Goal: Transaction & Acquisition: Obtain resource

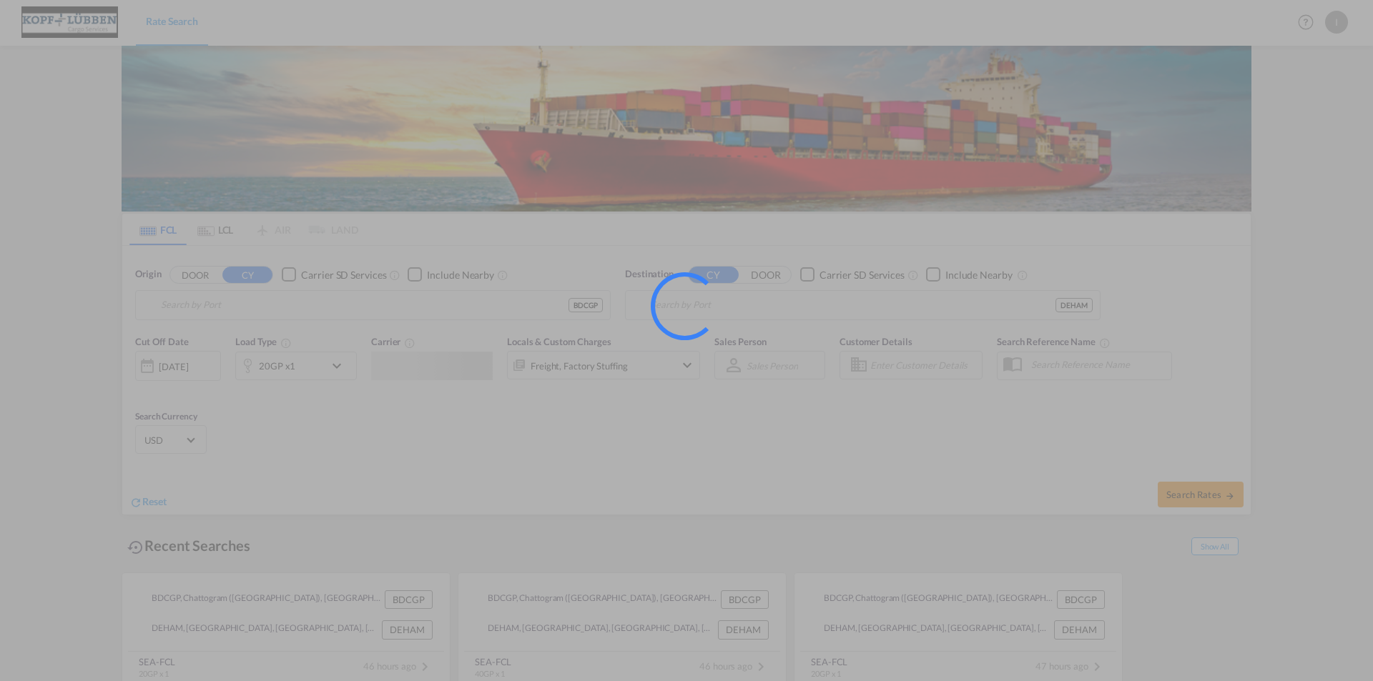
type input "Chattogram (Chittagong), BDCGP"
type input "[GEOGRAPHIC_DATA], [GEOGRAPHIC_DATA]"
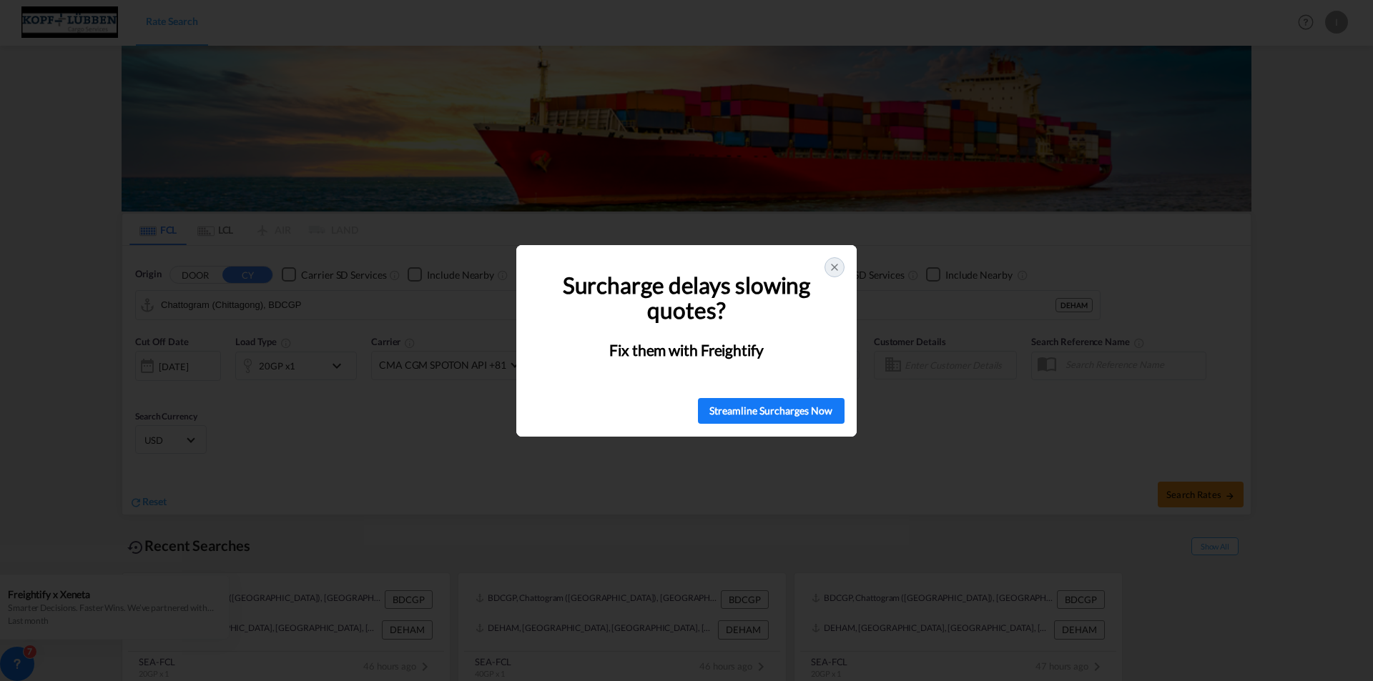
drag, startPoint x: 324, startPoint y: 305, endPoint x: 315, endPoint y: 305, distance: 9.3
click at [315, 305] on div "🚨 Struggling with Surcharges? You're Not Alone! Surcharge delays slowing quotes…" at bounding box center [686, 340] width 1373 height 681
click at [836, 262] on icon at bounding box center [834, 267] width 11 height 11
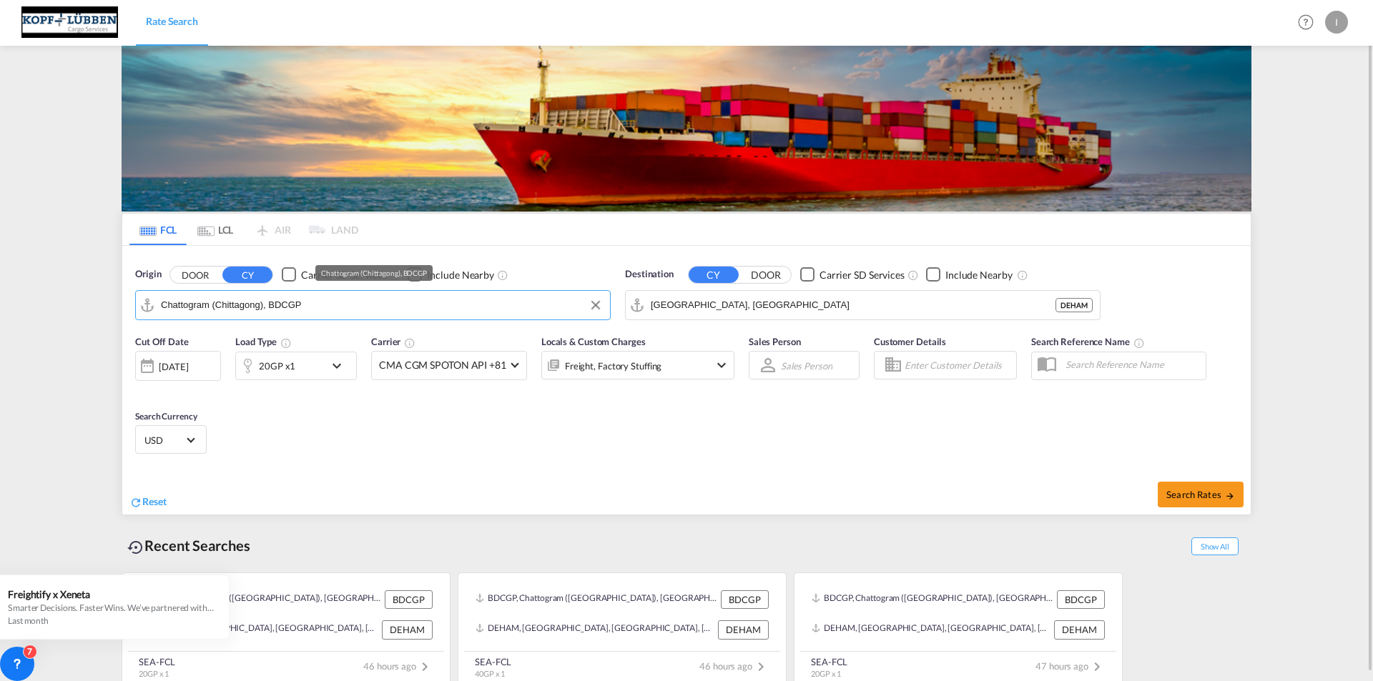
drag, startPoint x: 297, startPoint y: 306, endPoint x: 14, endPoint y: 295, distance: 282.6
click at [14, 295] on md-content "Rate Search Help Resources Product Release I My Profile Logout FCL LCL AIR LAND…" at bounding box center [686, 340] width 1373 height 681
type input "P"
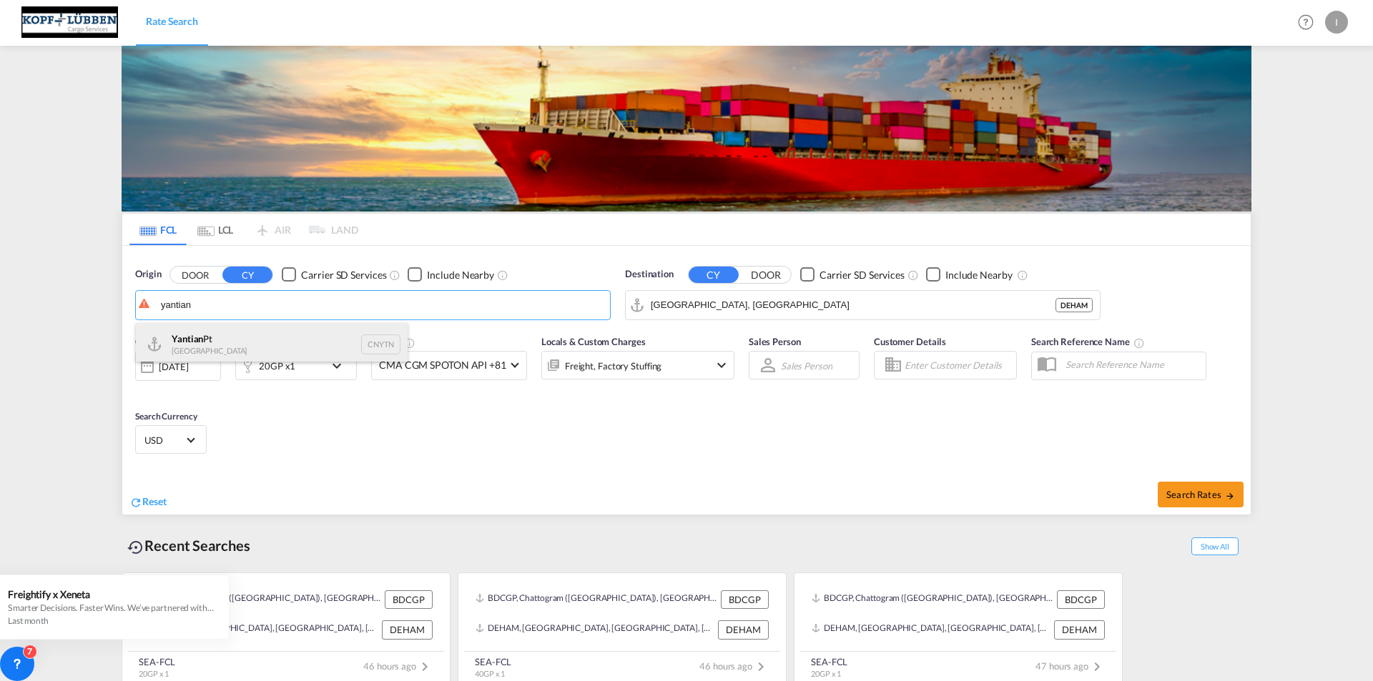
click at [226, 350] on div "Yantian Pt China CNYTN" at bounding box center [272, 344] width 272 height 43
type input "Yantian Pt, CNYTN"
click at [188, 369] on div "[DATE]" at bounding box center [173, 366] width 29 height 13
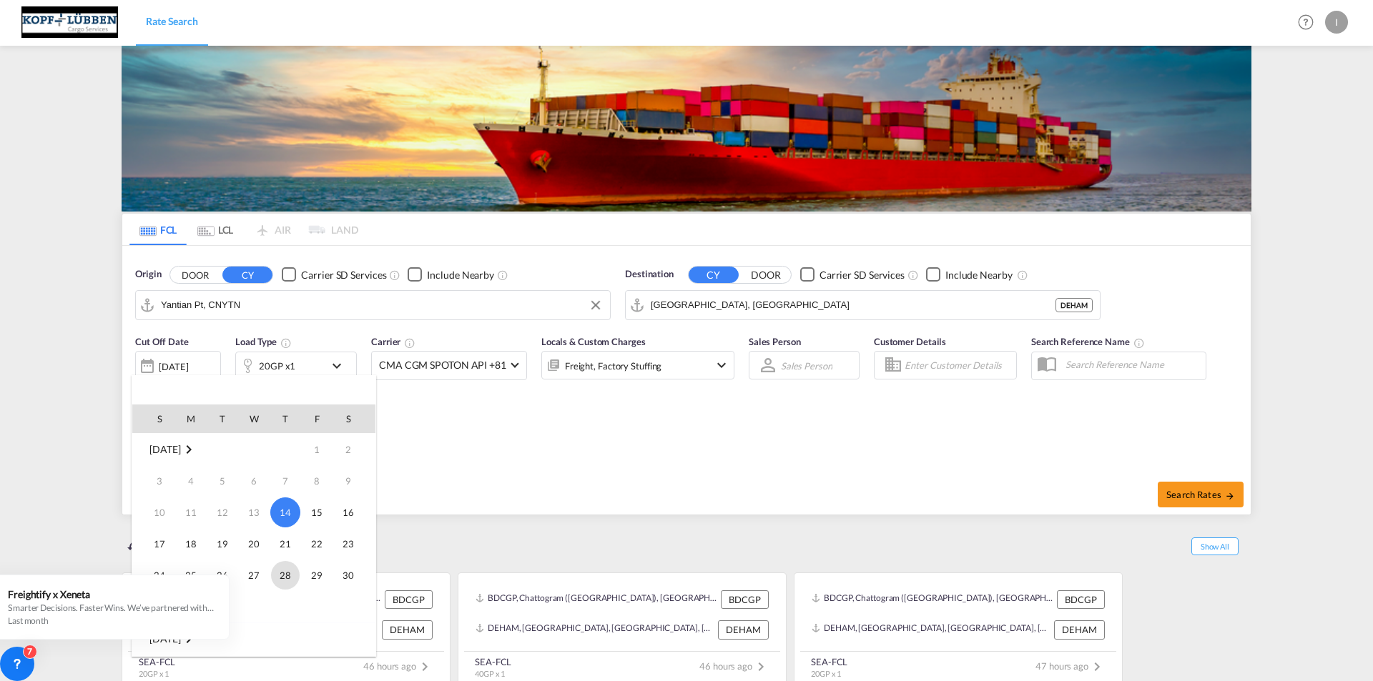
click at [285, 581] on span "28" at bounding box center [285, 575] width 29 height 29
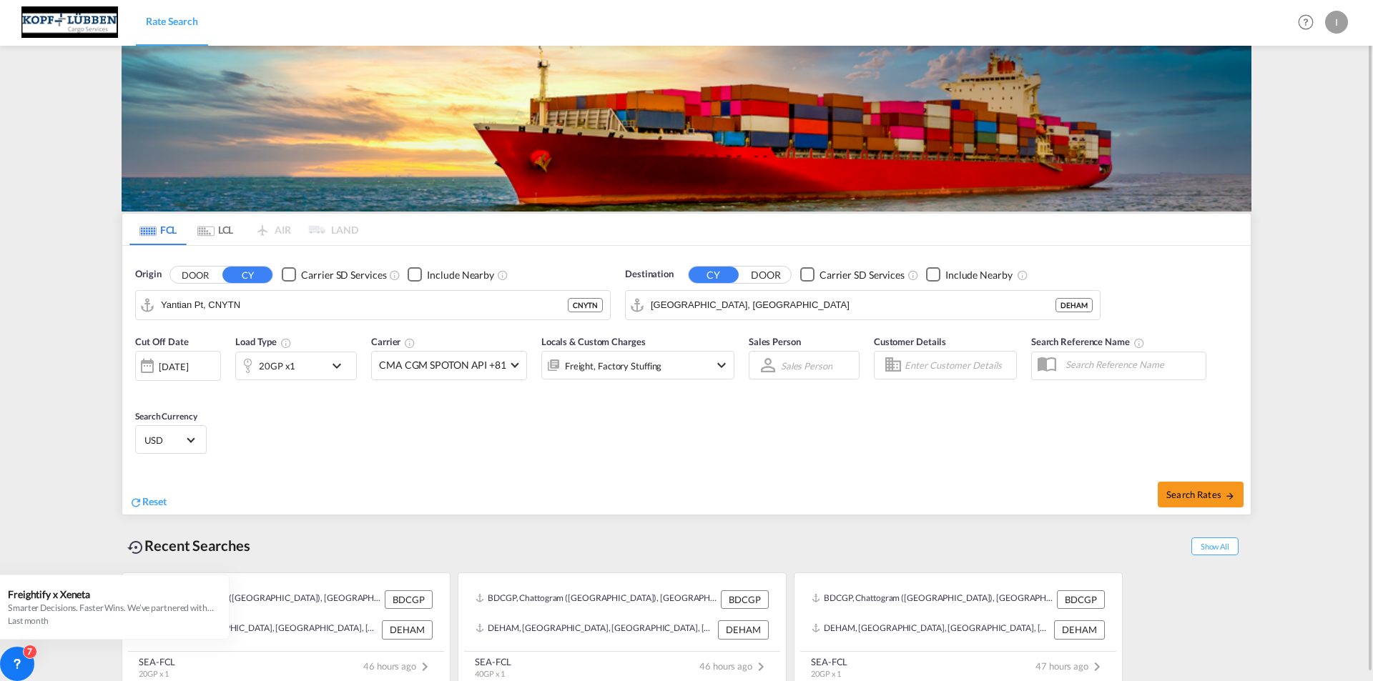
click at [337, 367] on md-icon "icon-chevron-down" at bounding box center [340, 365] width 24 height 17
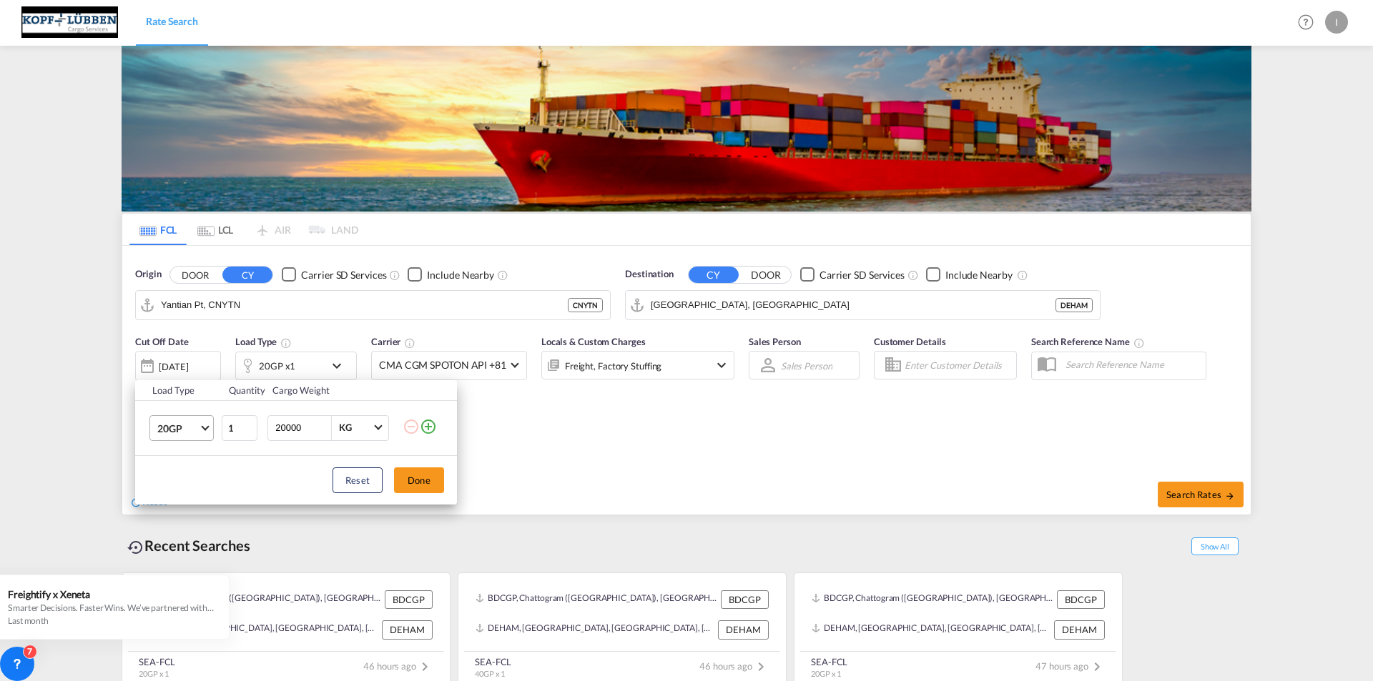
click at [189, 435] on md-select-value "20GP" at bounding box center [184, 428] width 57 height 24
click at [191, 501] on md-option "40HC" at bounding box center [194, 497] width 97 height 34
click at [426, 483] on button "Done" at bounding box center [419, 481] width 50 height 26
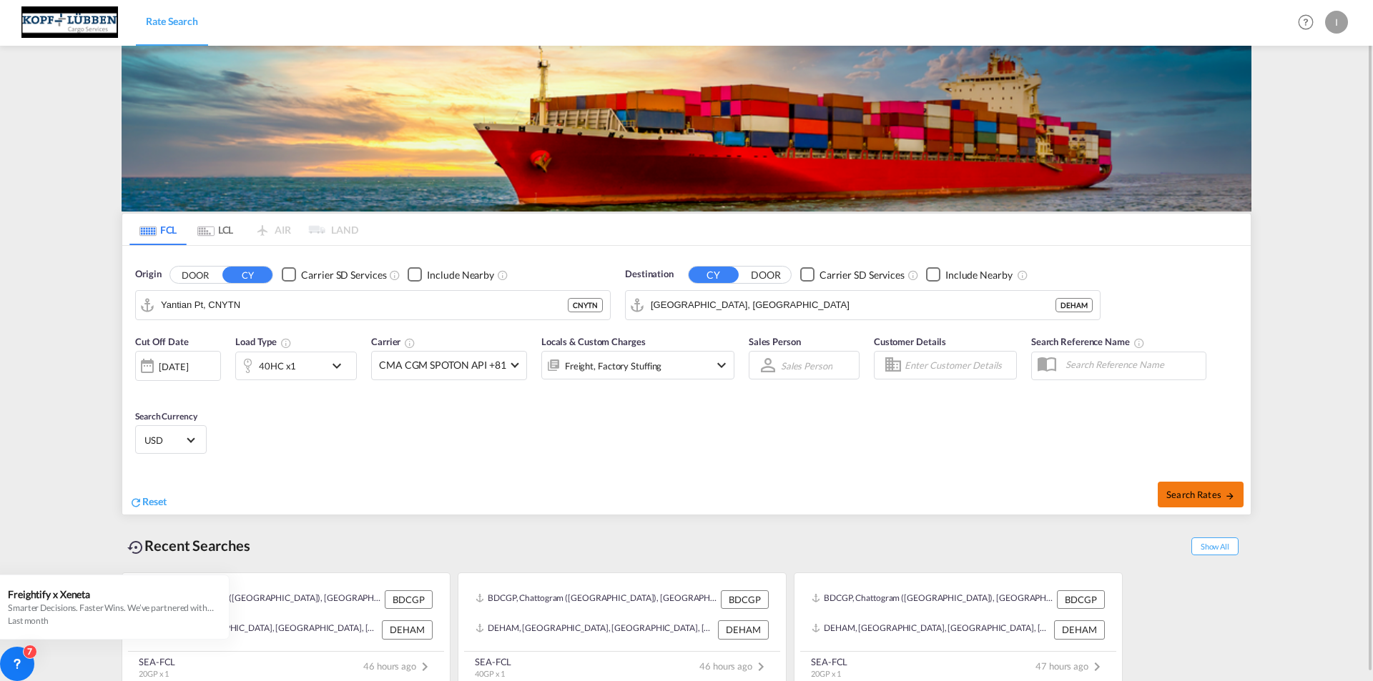
click at [1210, 503] on button "Search Rates" at bounding box center [1201, 495] width 86 height 26
type input "CNYTN to DEHAM / [DATE]"
